Goal: Find specific page/section: Find specific page/section

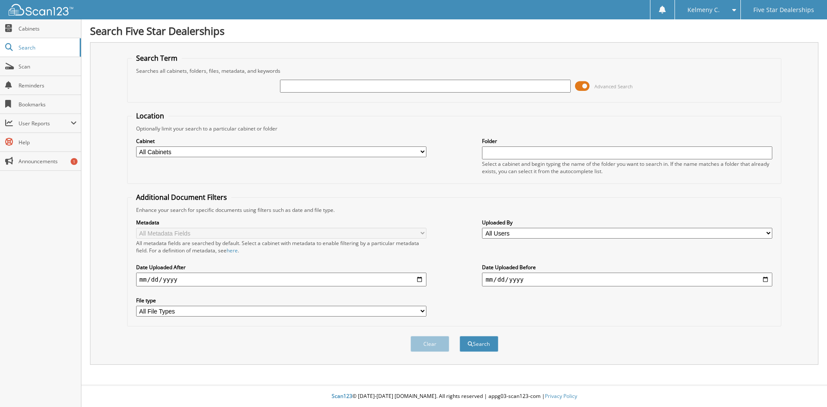
click at [434, 87] on input "text" at bounding box center [425, 86] width 290 height 13
type input "6519725"
click at [459, 336] on button "Search" at bounding box center [478, 344] width 39 height 16
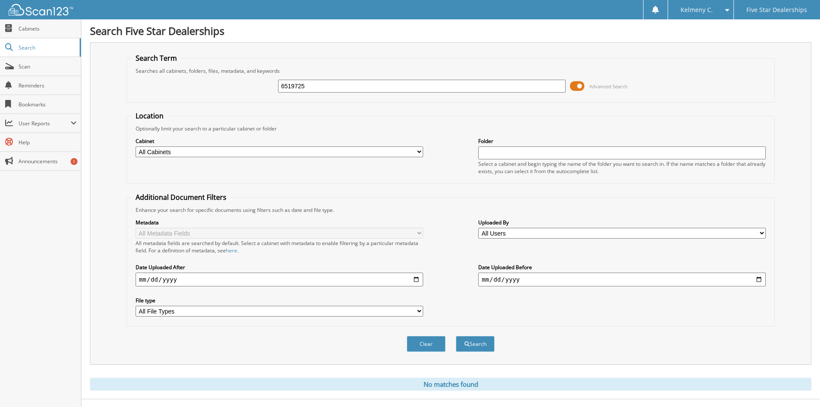
click at [434, 87] on input "6519725" at bounding box center [422, 86] width 288 height 13
type input "2"
type input "5619724"
click at [456, 336] on button "Search" at bounding box center [475, 344] width 39 height 16
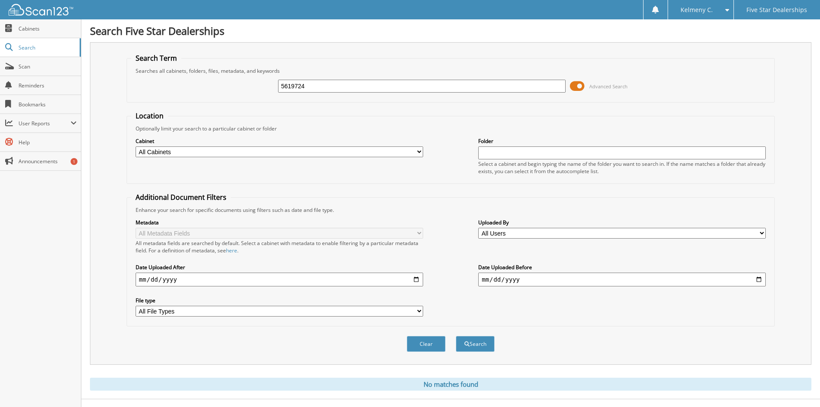
click at [434, 87] on input "5619724" at bounding box center [422, 86] width 288 height 13
type input "2456197"
click at [456, 336] on button "Search" at bounding box center [475, 344] width 39 height 16
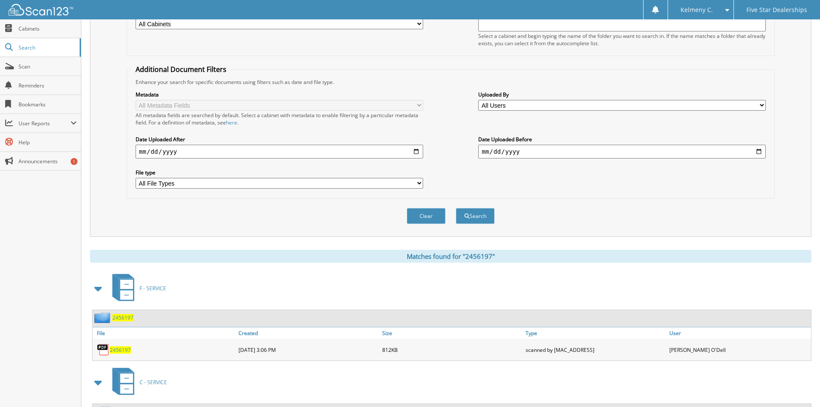
scroll to position [168, 0]
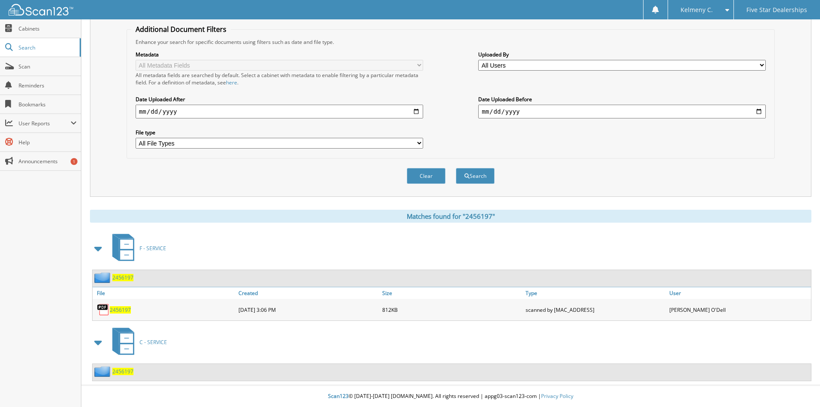
click at [116, 313] on span "2456197" at bounding box center [120, 309] width 21 height 7
